Goal: Task Accomplishment & Management: Manage account settings

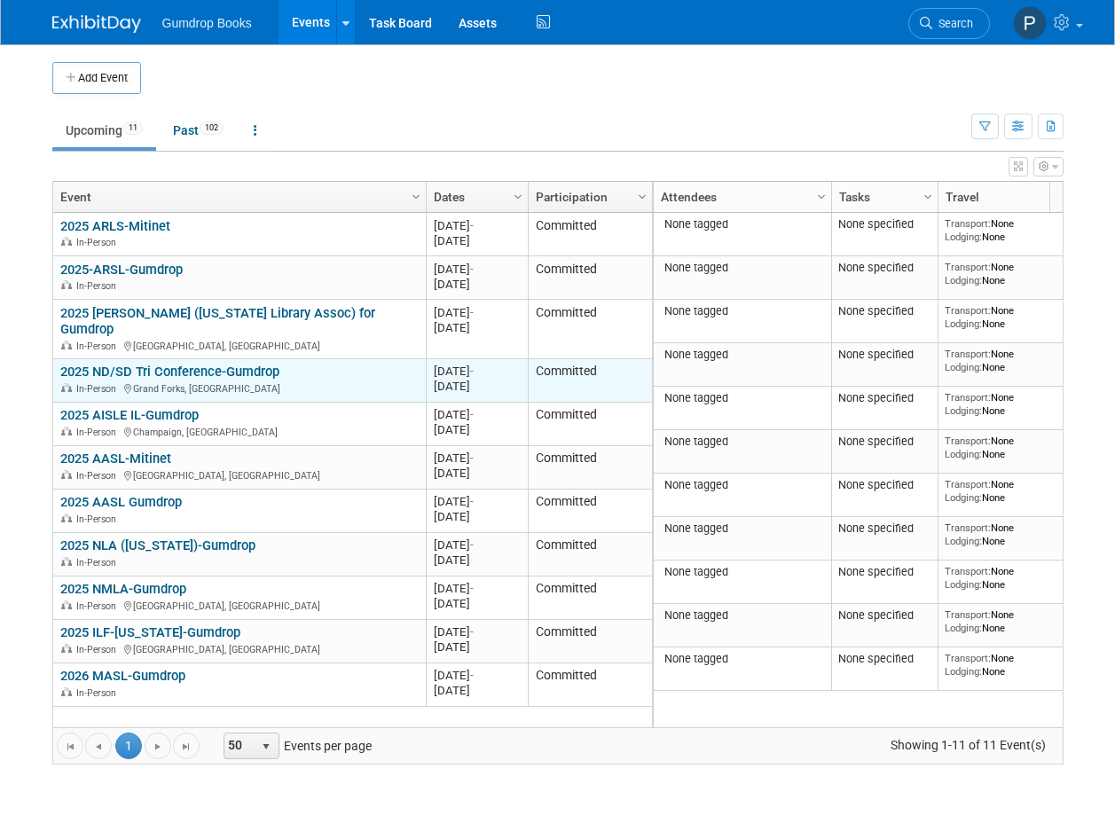
click at [188, 364] on link "2025 ND/SD Tri Conference-Gumdrop" at bounding box center [169, 372] width 219 height 16
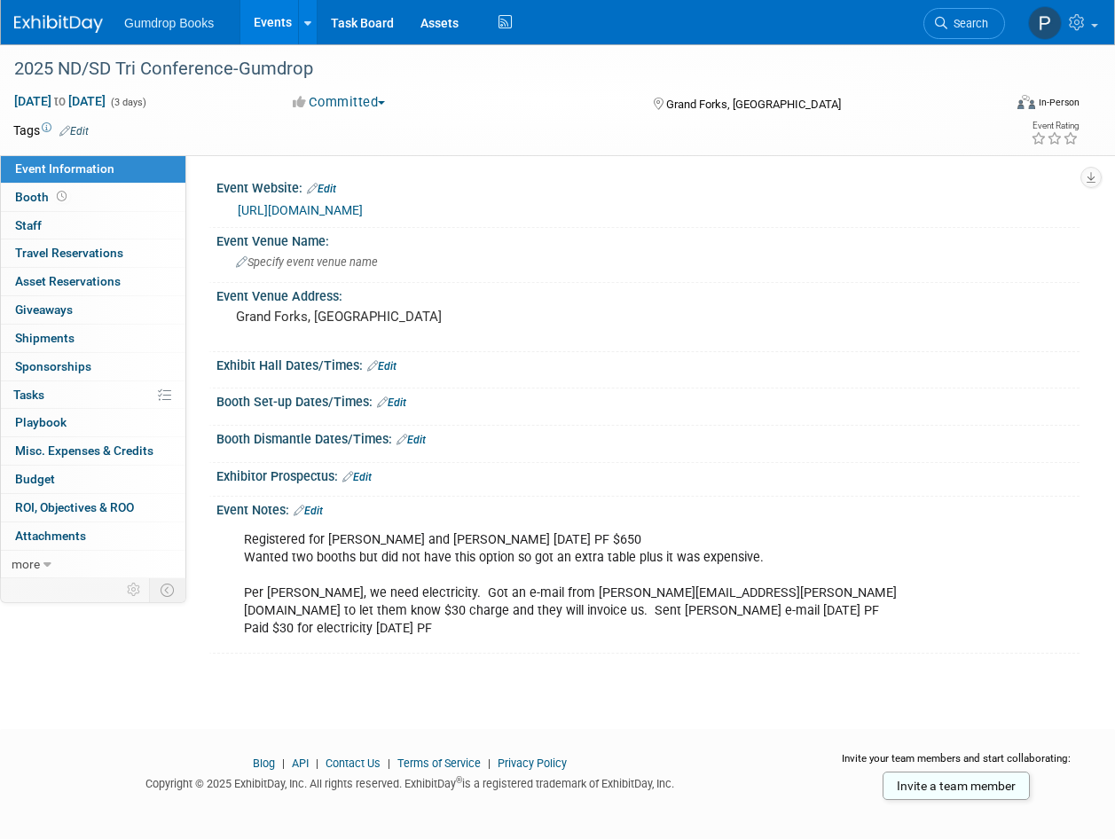
click at [319, 509] on link "Edit" at bounding box center [308, 511] width 29 height 12
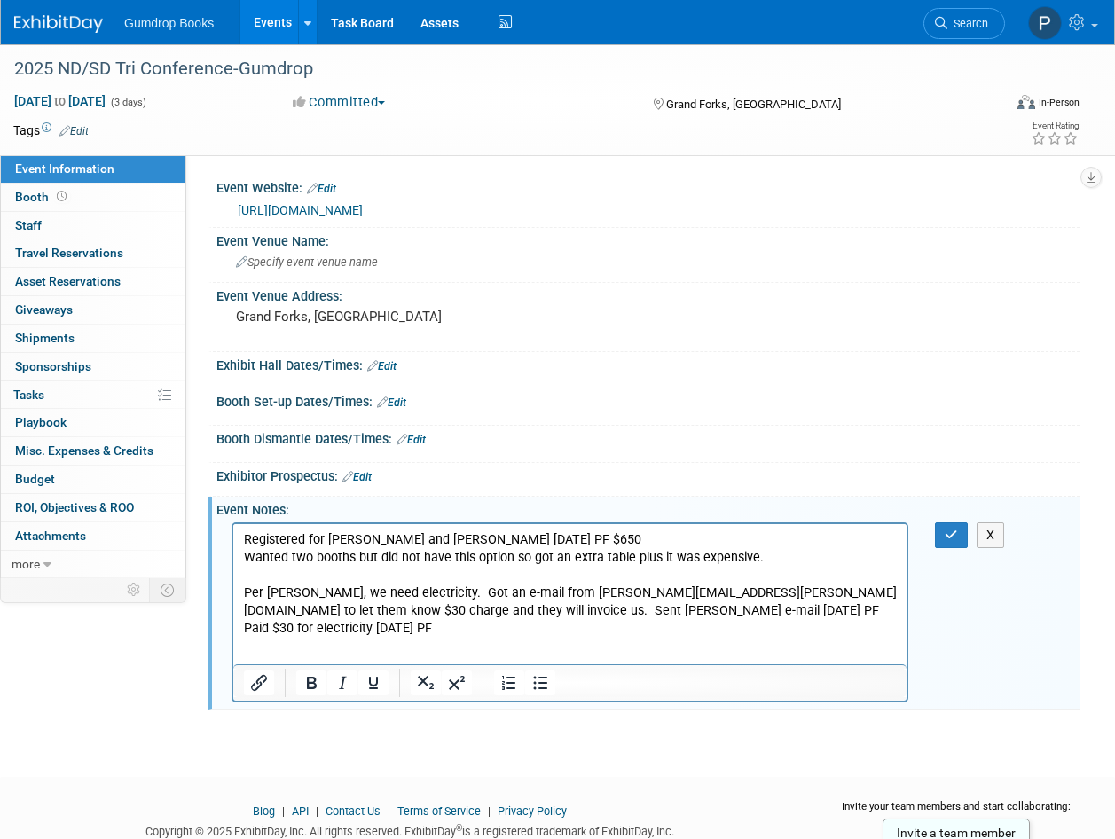
click at [779, 614] on p "Registered for [PERSON_NAME] and [PERSON_NAME] [DATE] PF $650 Wanted two booths…" at bounding box center [570, 584] width 653 height 106
click at [634, 556] on p "Registered for [PERSON_NAME] and [PERSON_NAME] [DATE] PF $650 Wanted two booths…" at bounding box center [570, 584] width 653 height 106
drag, startPoint x: 629, startPoint y: 555, endPoint x: 757, endPoint y: 550, distance: 127.9
click at [757, 550] on p "Registered for [PERSON_NAME] and [PERSON_NAME] [DATE] PF $650 Wanted two booths…" at bounding box center [570, 584] width 653 height 106
click at [753, 614] on p "Registered for [PERSON_NAME] and [PERSON_NAME] [DATE] PF $650 Wanted two booths…" at bounding box center [570, 584] width 653 height 106
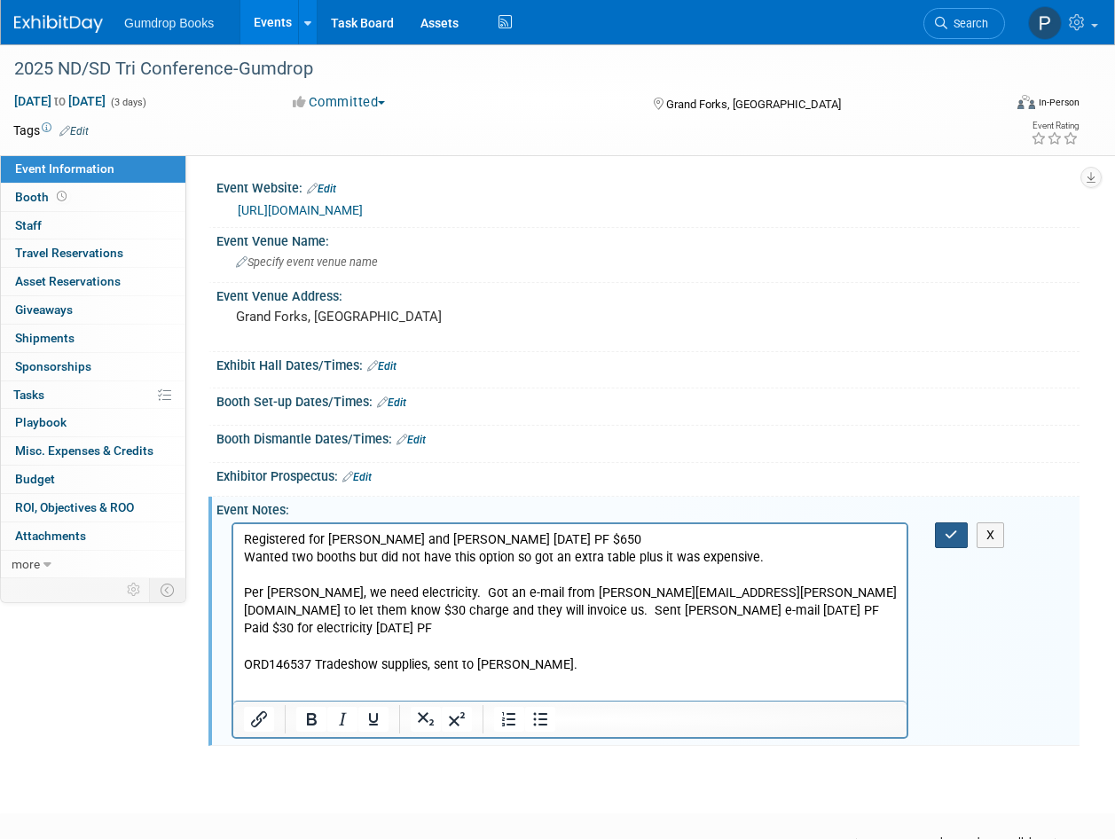
click at [948, 539] on icon "button" at bounding box center [951, 535] width 13 height 12
